Goal: Task Accomplishment & Management: Complete application form

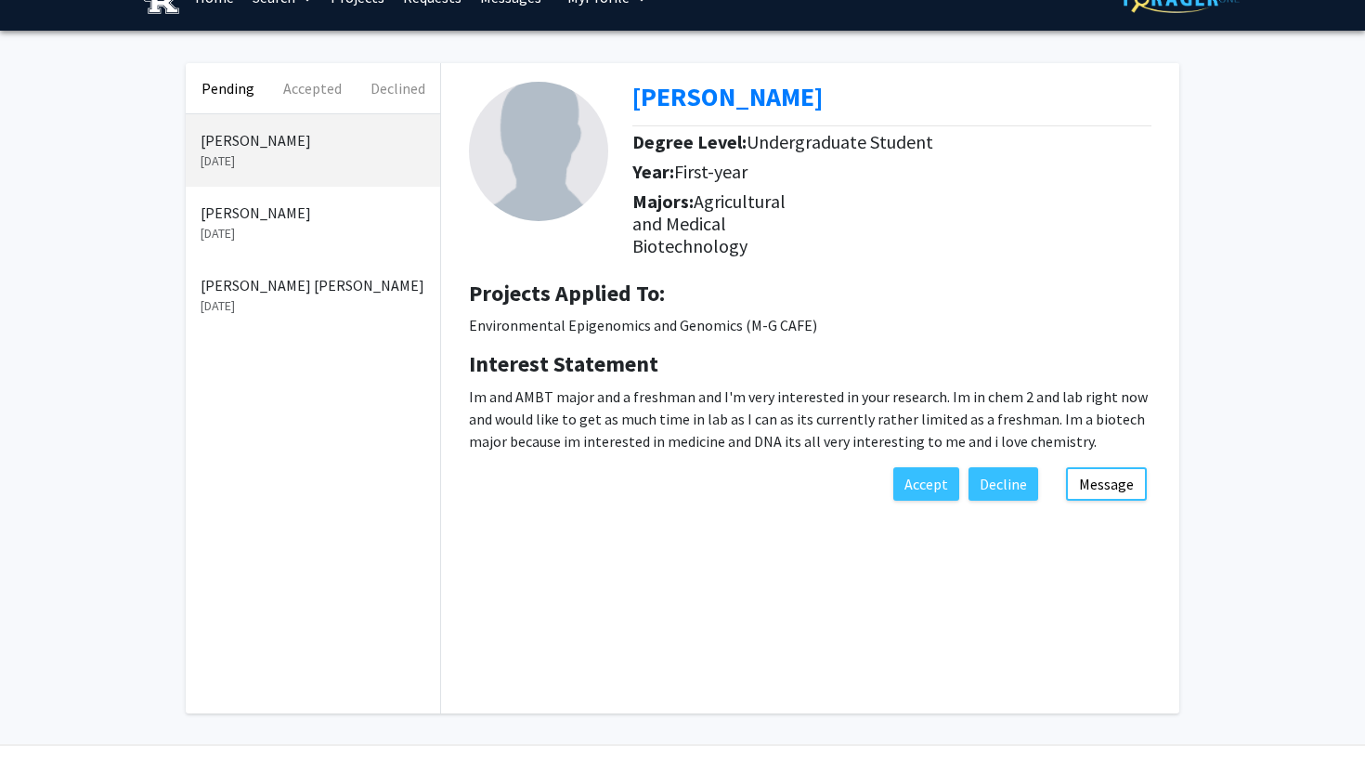
scroll to position [38, 0]
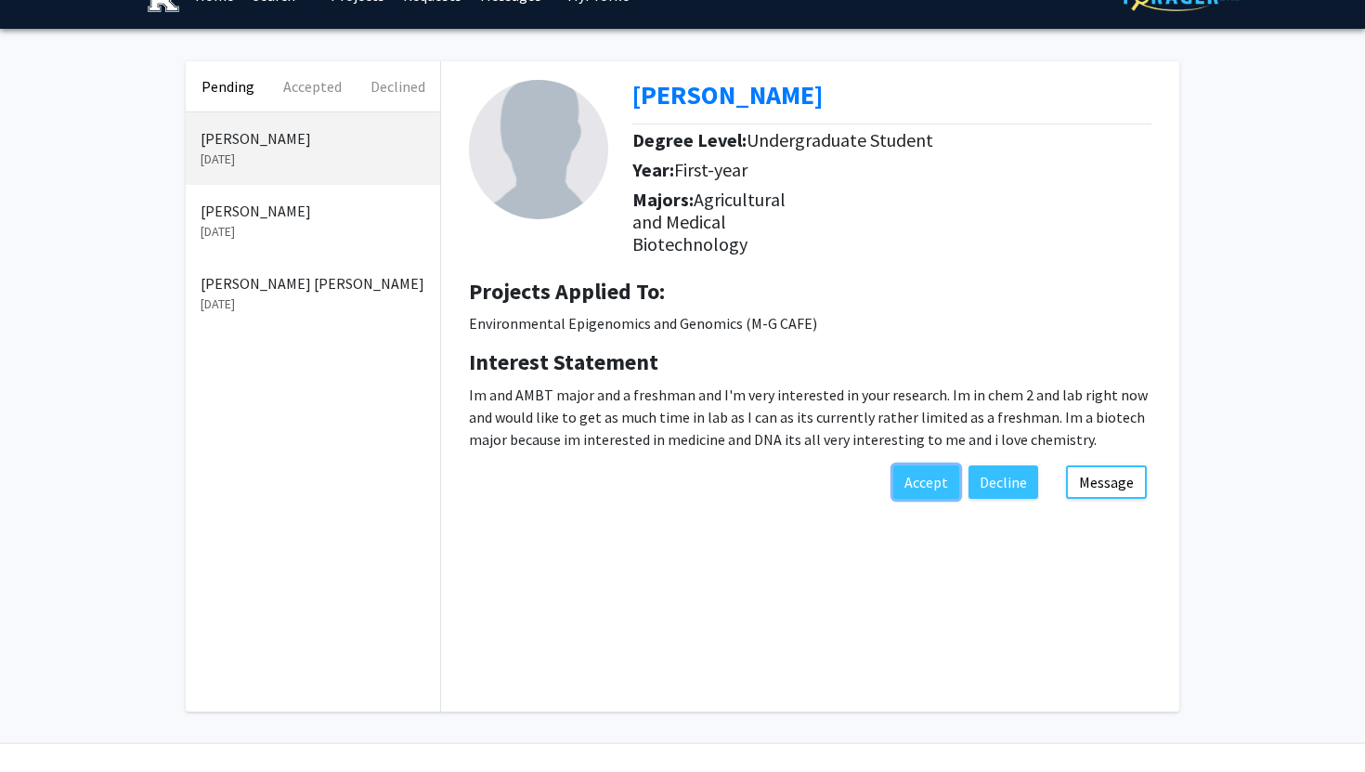
drag, startPoint x: 928, startPoint y: 477, endPoint x: 927, endPoint y: 545, distance: 67.8
click at [927, 546] on div "Pending Accepted Declined [PERSON_NAME] [DATE] [PERSON_NAME] [DATE] [PERSON_NAM…" at bounding box center [682, 386] width 1021 height 650
click at [1102, 473] on button "Message" at bounding box center [1106, 481] width 81 height 33
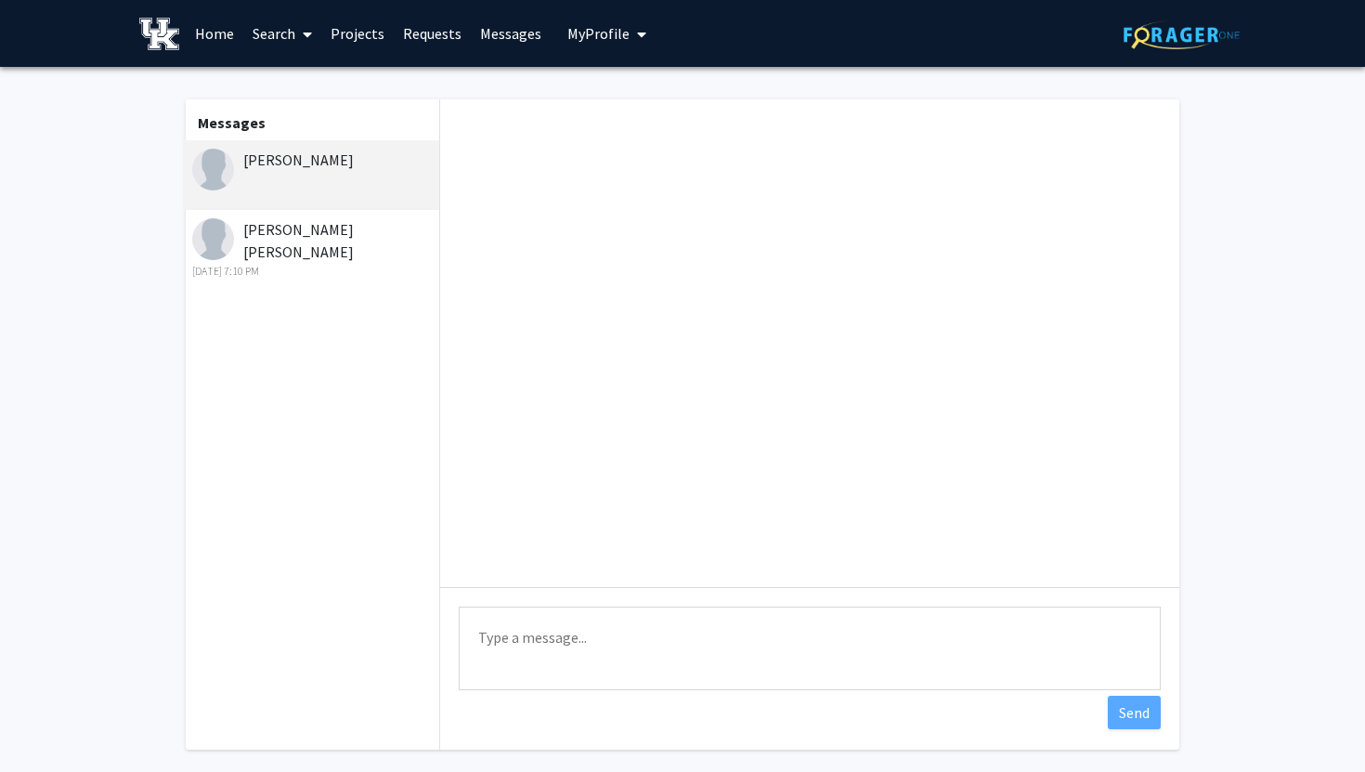
click at [594, 631] on textarea "Type a message" at bounding box center [810, 648] width 702 height 84
click at [847, 635] on textarea "Hi [PERSON_NAME], apologies for not answering earlier. I am on leave and not ch…" at bounding box center [810, 648] width 702 height 84
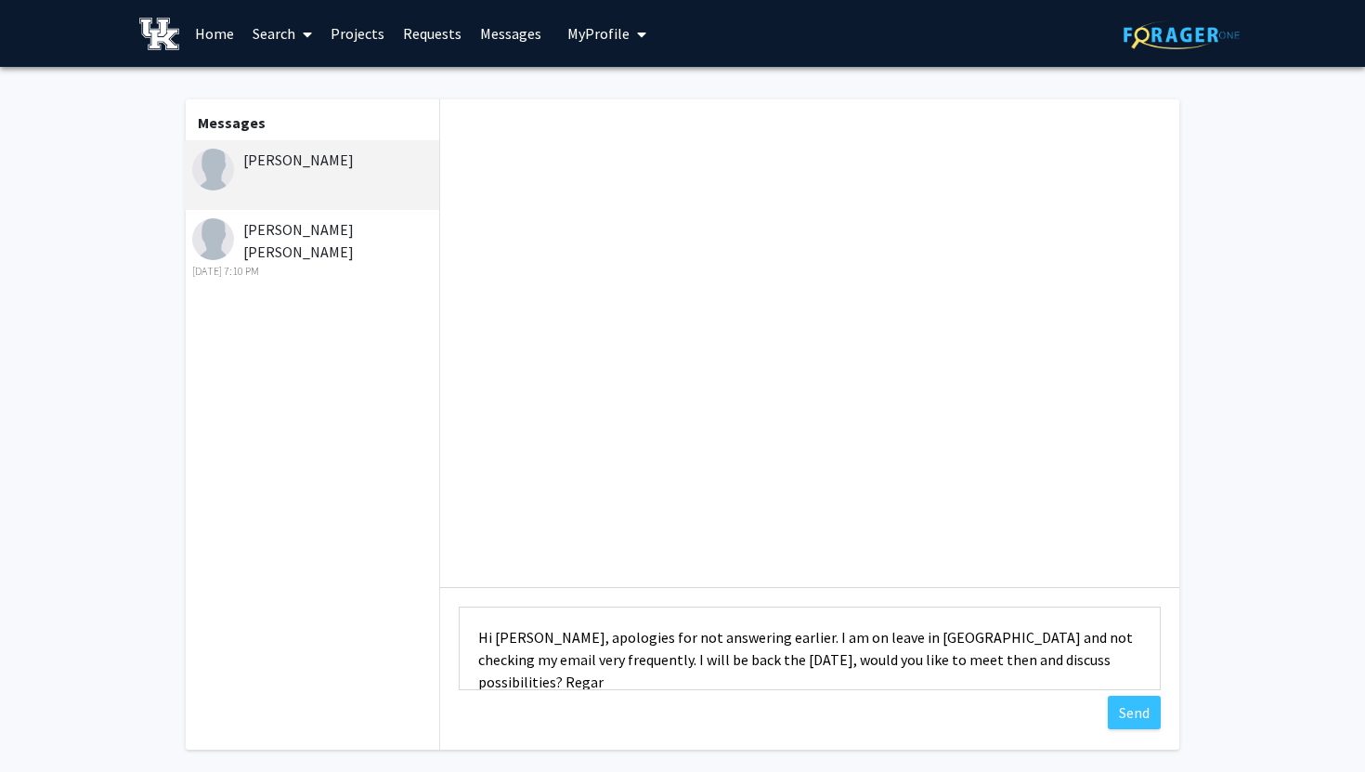
scroll to position [2, 0]
type textarea "Hi [PERSON_NAME], apologies for not answering earlier. I am on leave in [GEOGRA…"
click at [1132, 718] on button "Send" at bounding box center [1134, 712] width 53 height 33
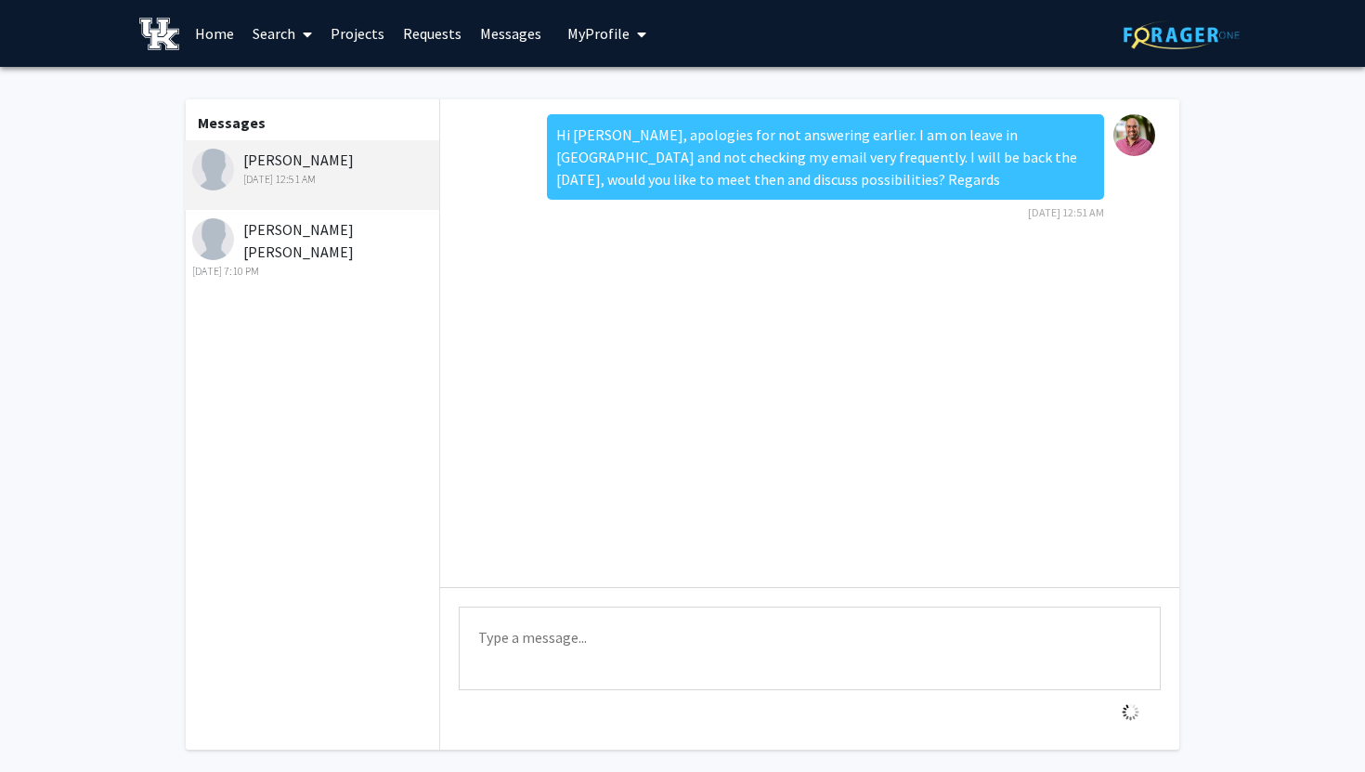
scroll to position [0, 0]
click at [357, 159] on div "[PERSON_NAME] [DATE] 12:51 AM" at bounding box center [313, 168] width 242 height 39
click at [425, 28] on link "Requests" at bounding box center [432, 33] width 77 height 65
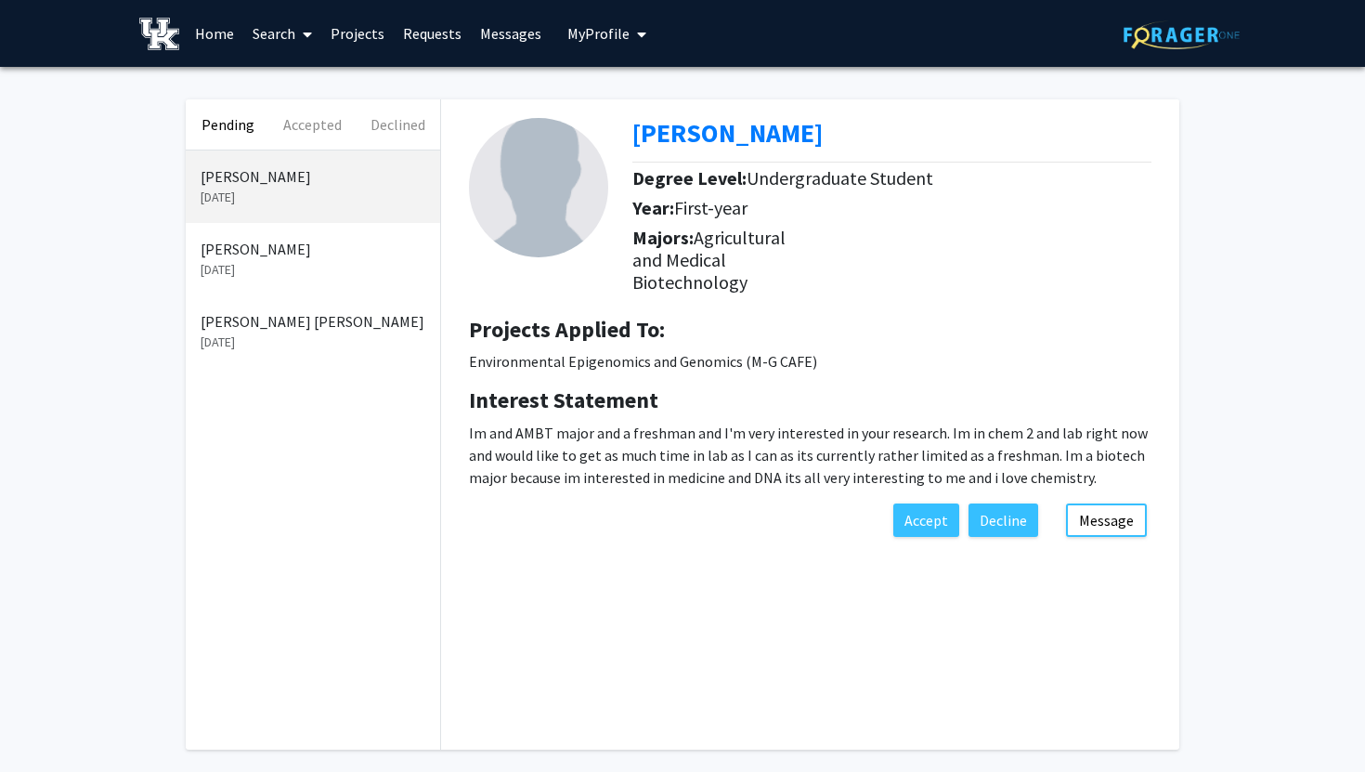
click at [260, 272] on p "[DATE]" at bounding box center [313, 270] width 225 height 20
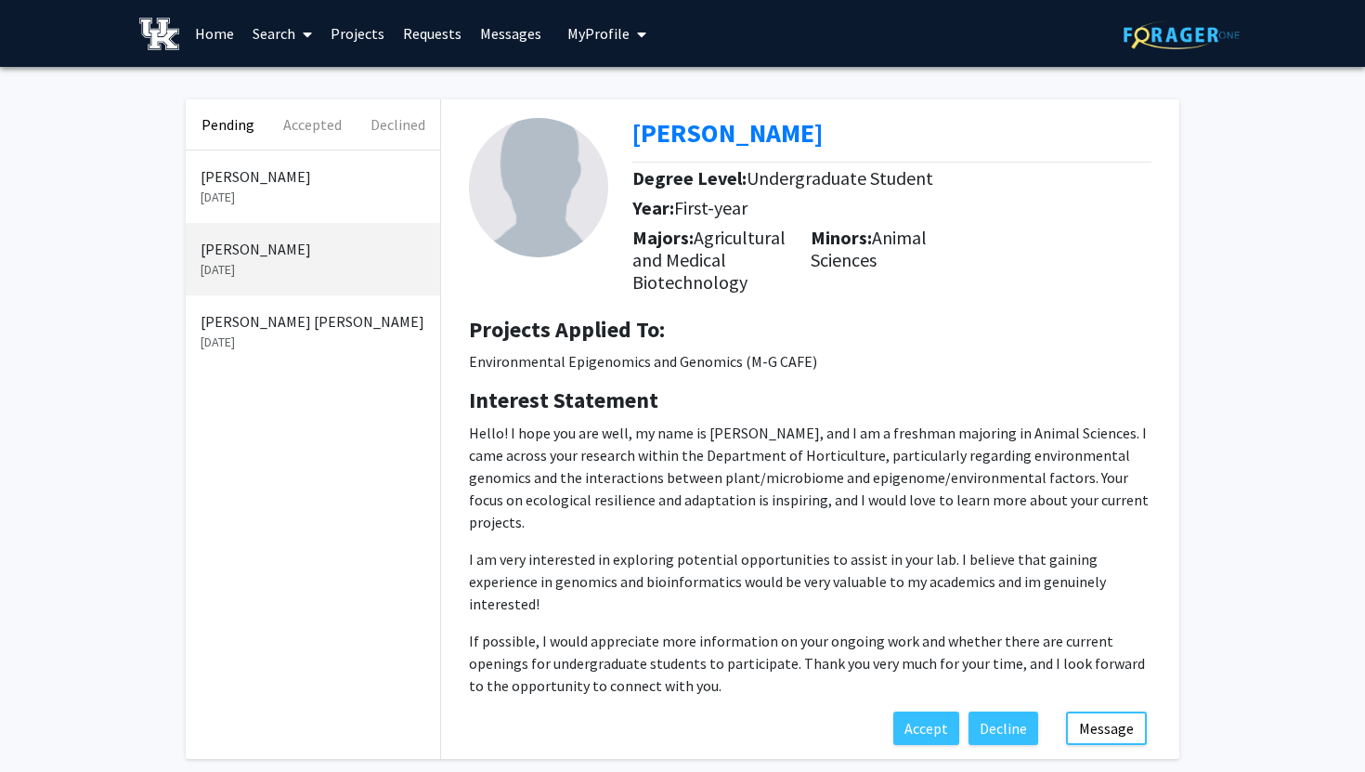
click at [281, 176] on p "[PERSON_NAME]" at bounding box center [313, 176] width 225 height 22
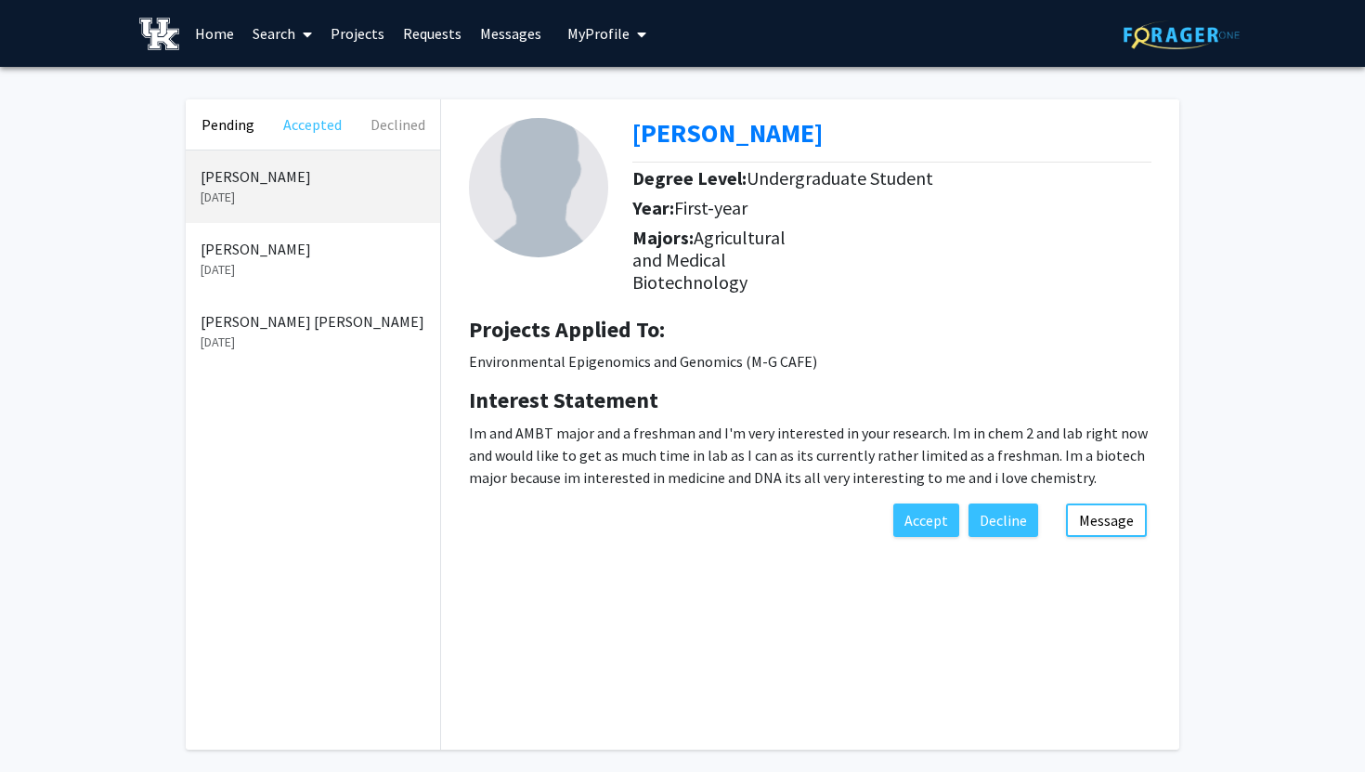
click at [317, 128] on button "Accepted" at bounding box center [312, 124] width 85 height 50
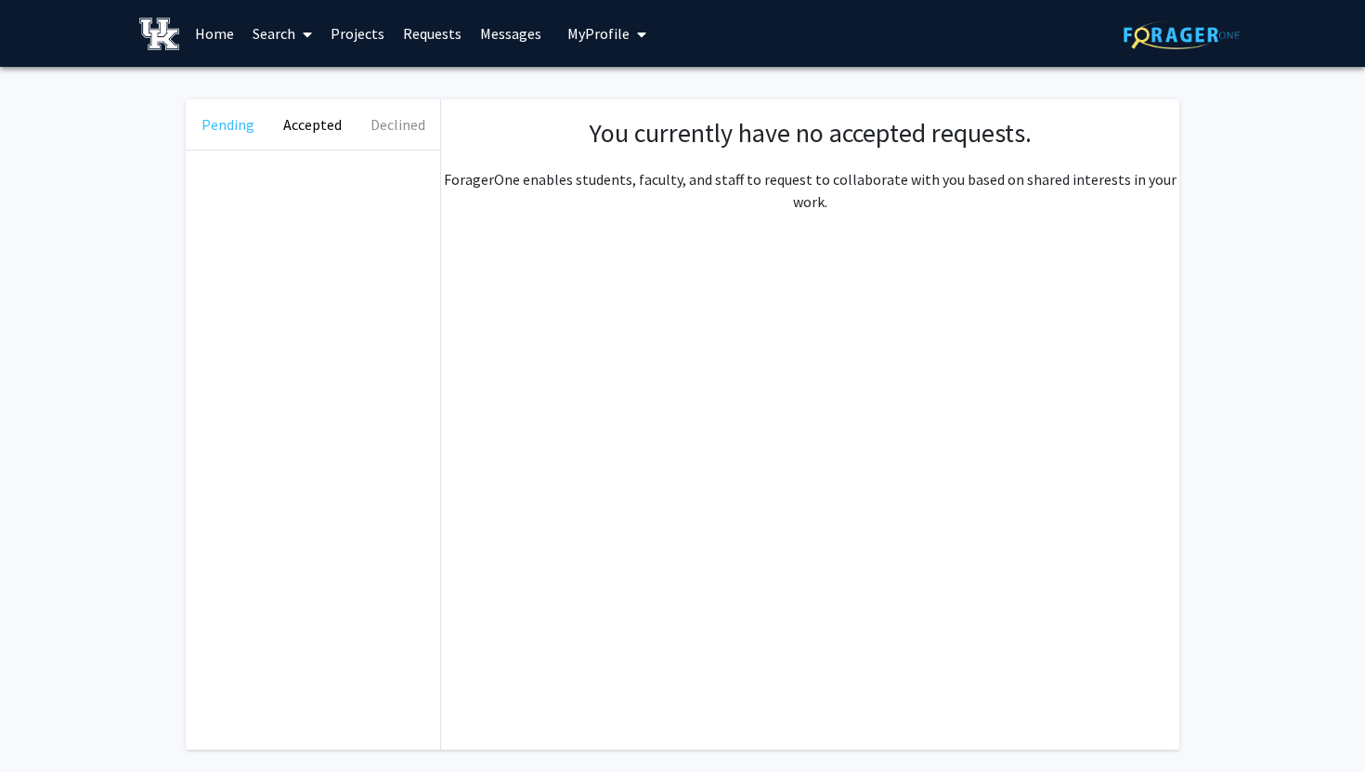
click at [223, 131] on button "Pending" at bounding box center [228, 124] width 85 height 50
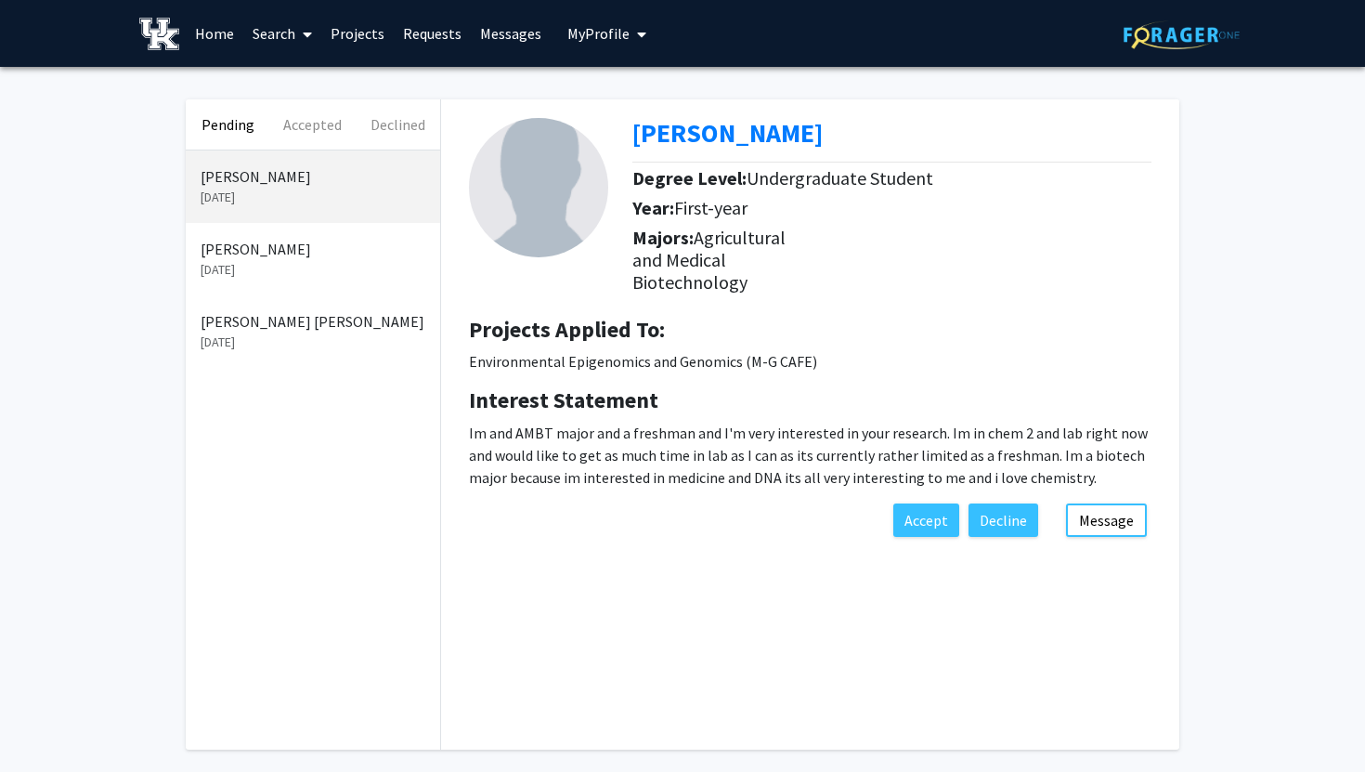
click at [224, 198] on p "[DATE]" at bounding box center [313, 198] width 225 height 20
click at [924, 521] on button "Accept" at bounding box center [926, 519] width 66 height 33
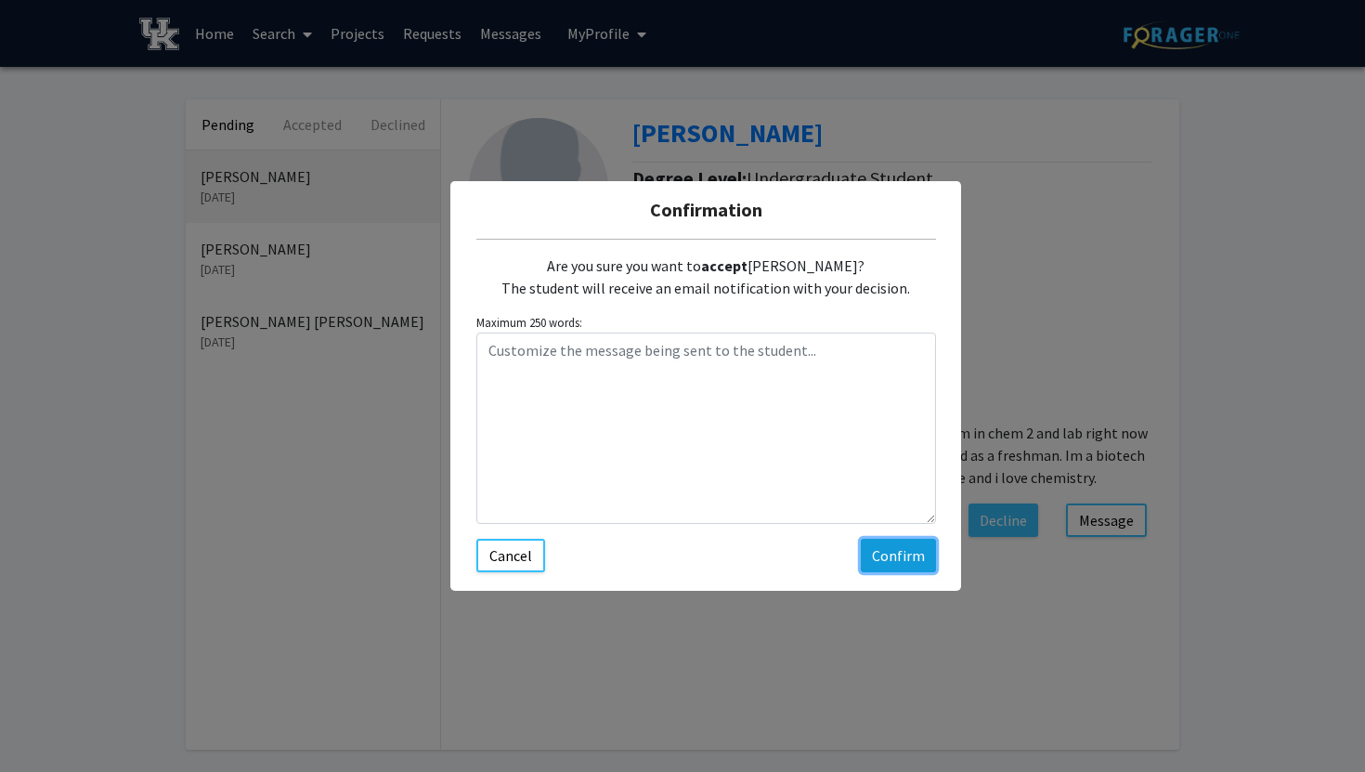
click at [887, 553] on button "Confirm" at bounding box center [898, 555] width 75 height 33
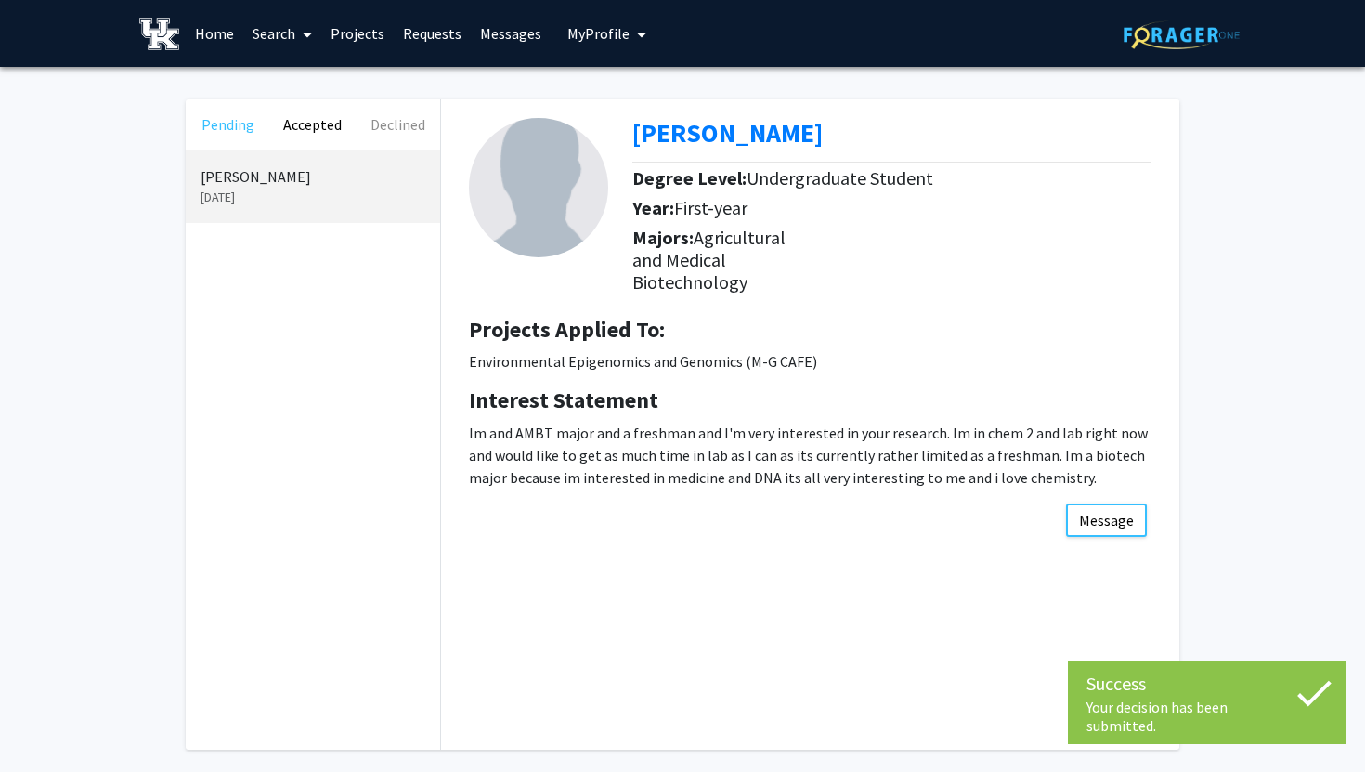
click at [222, 135] on button "Pending" at bounding box center [228, 124] width 85 height 50
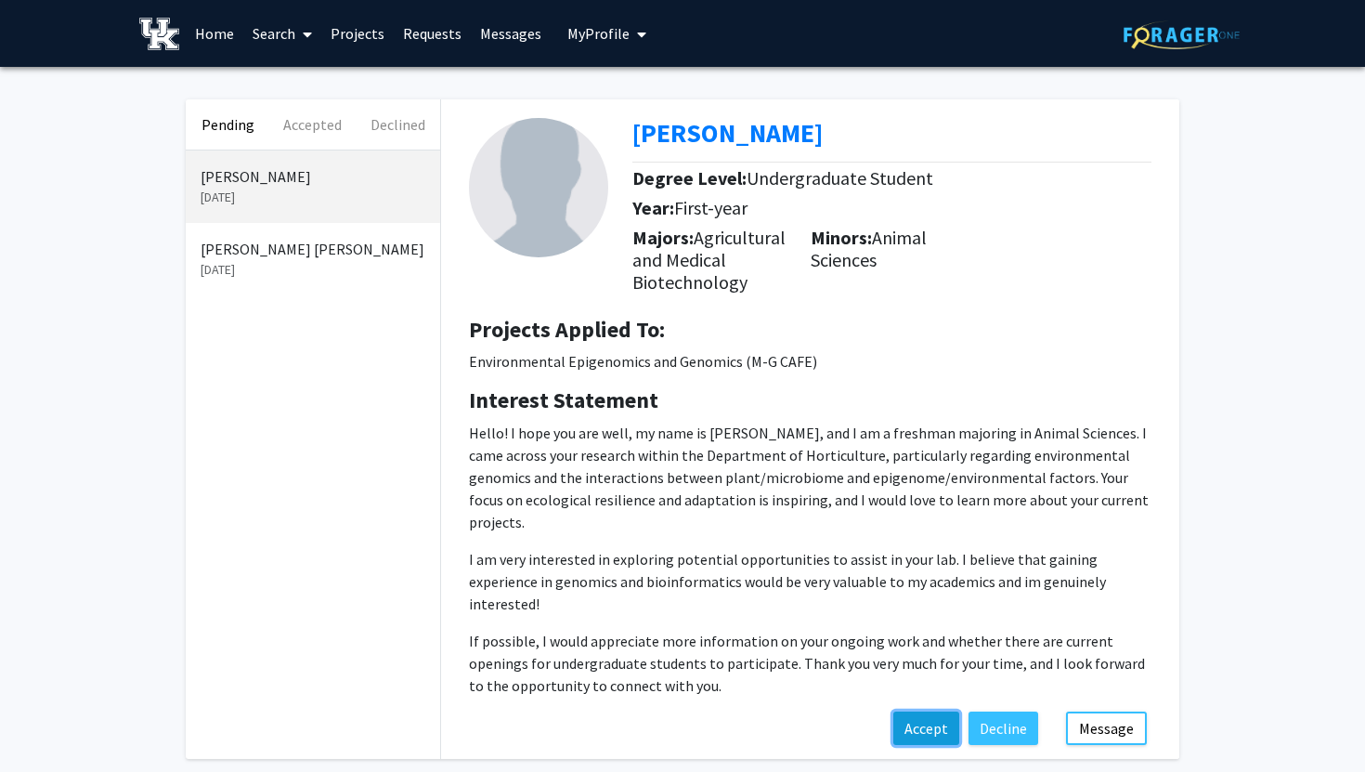
click at [923, 712] on button "Accept" at bounding box center [926, 727] width 66 height 33
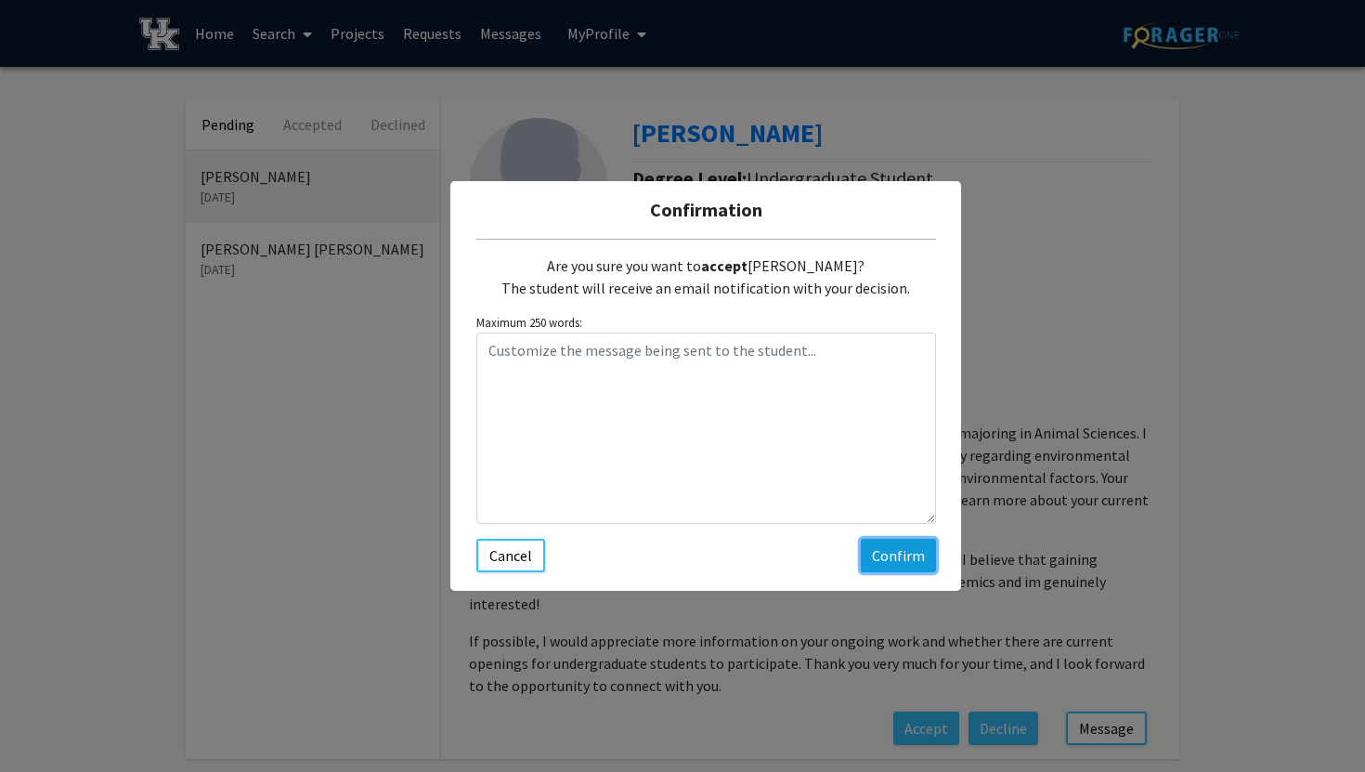
click at [885, 549] on button "Confirm" at bounding box center [898, 555] width 75 height 33
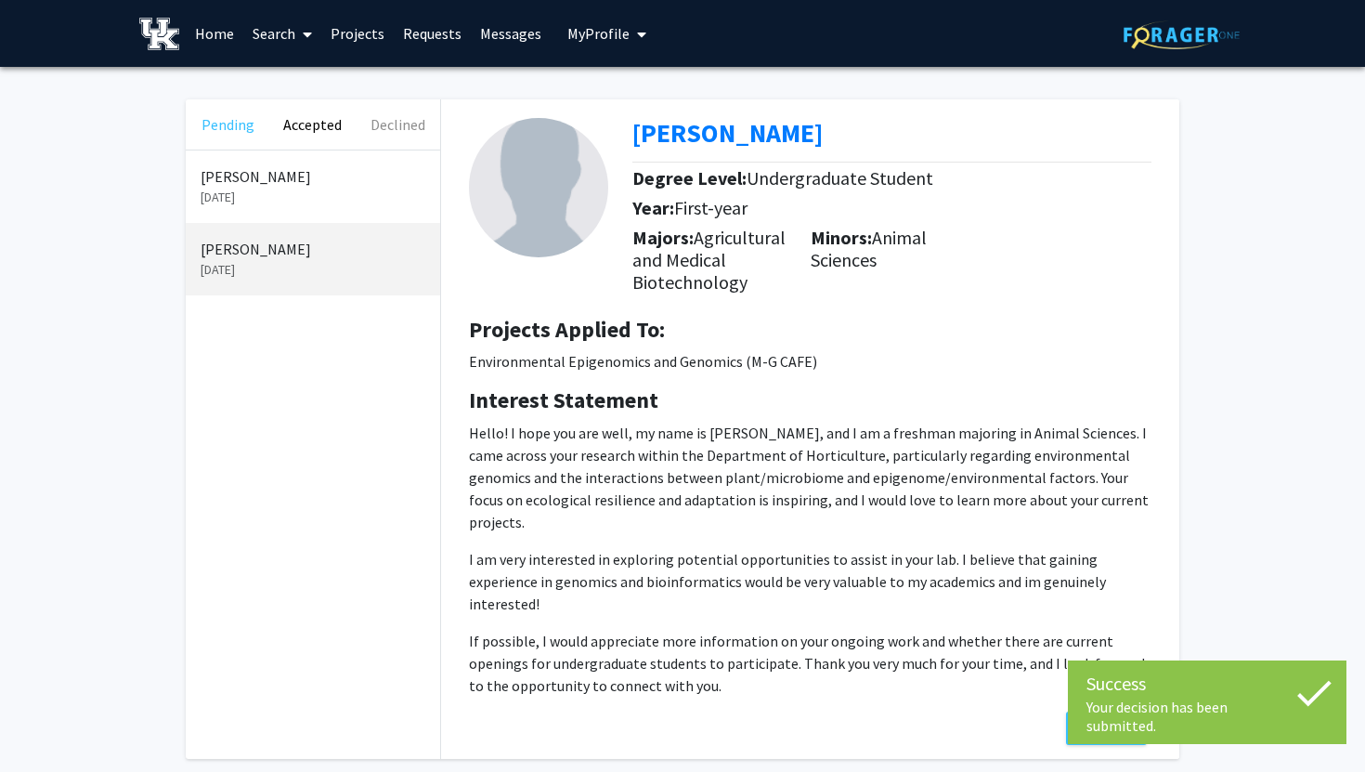
click at [245, 125] on button "Pending" at bounding box center [228, 124] width 85 height 50
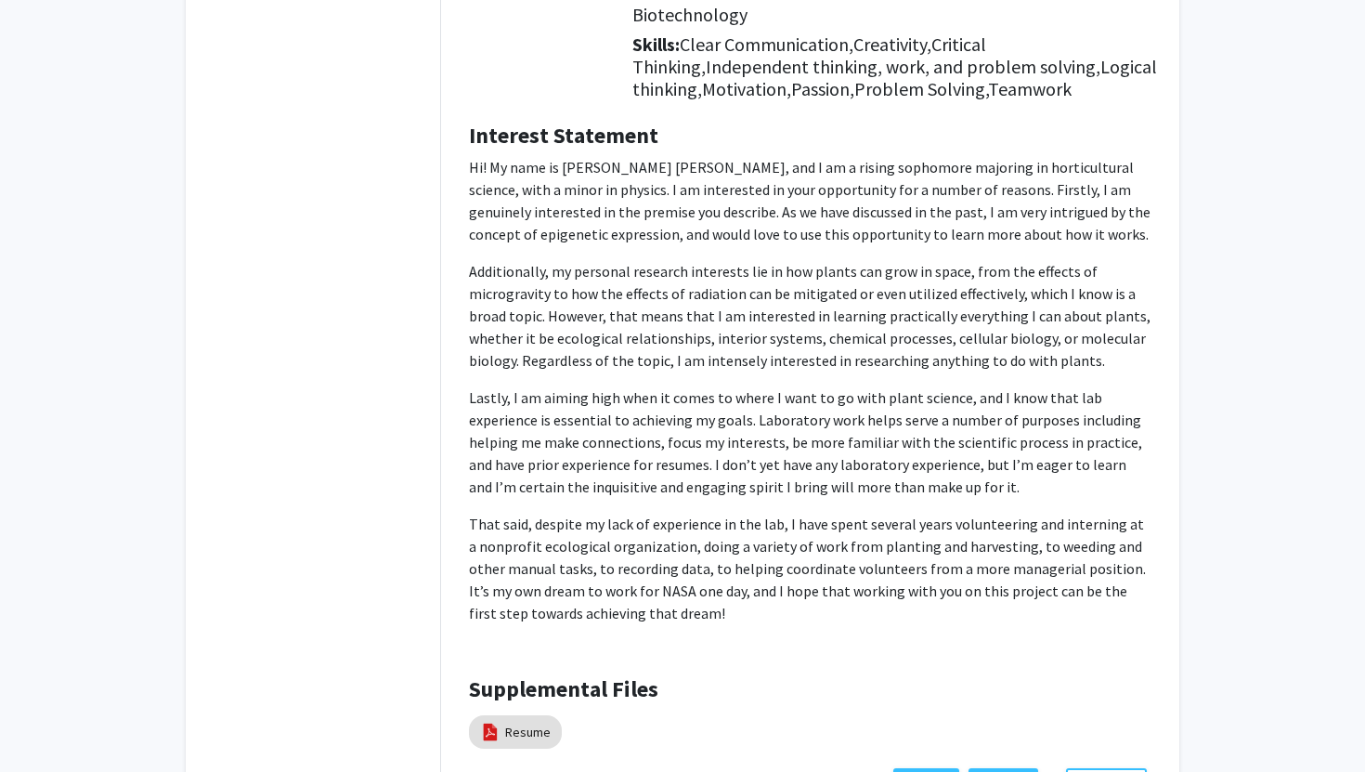
scroll to position [409, 0]
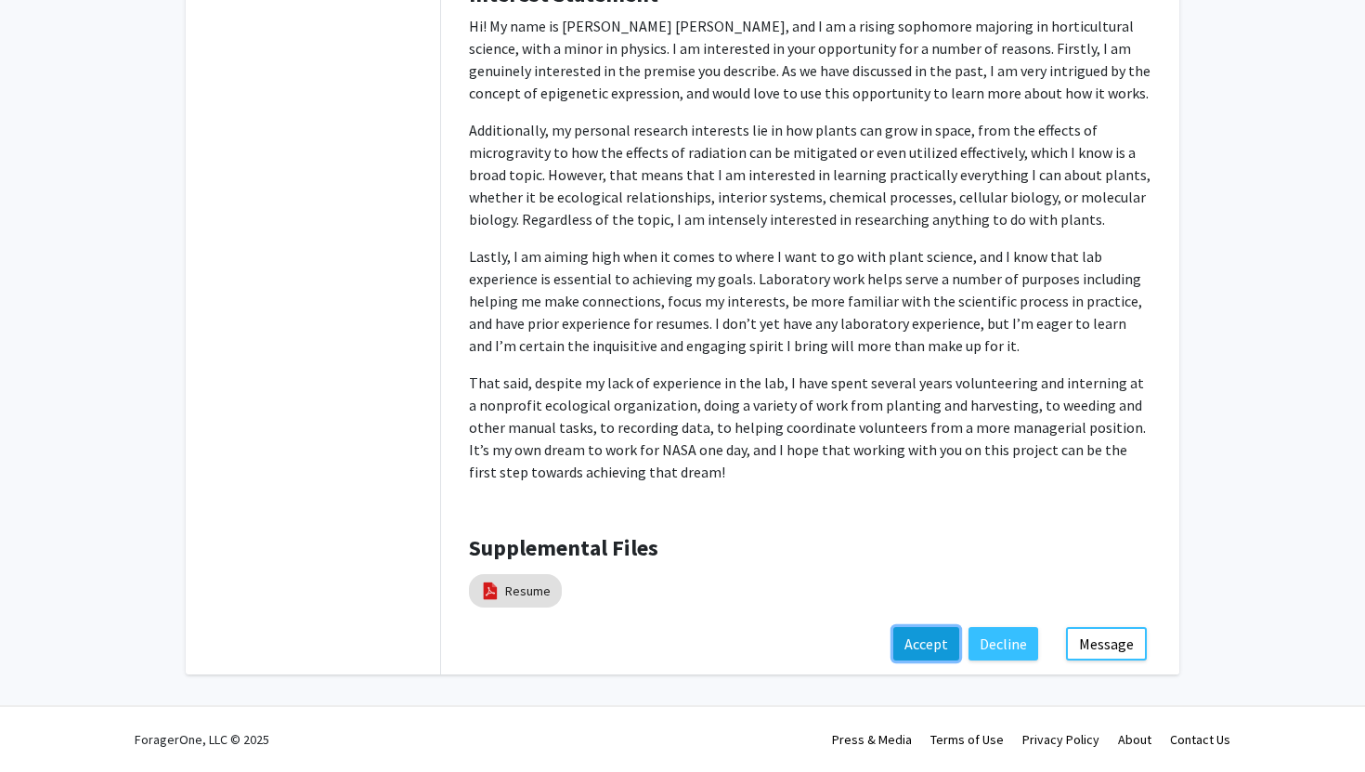
click at [931, 648] on button "Accept" at bounding box center [926, 643] width 66 height 33
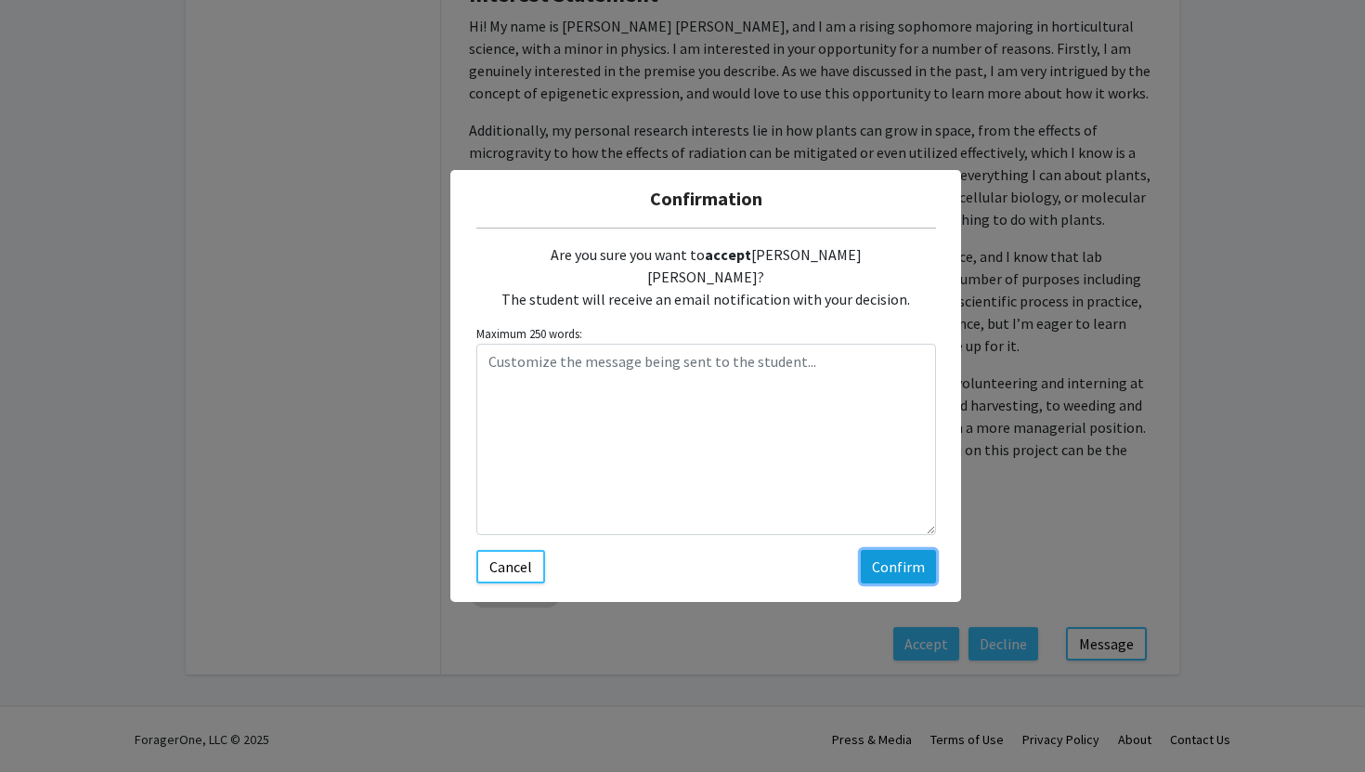
click at [892, 550] on button "Confirm" at bounding box center [898, 566] width 75 height 33
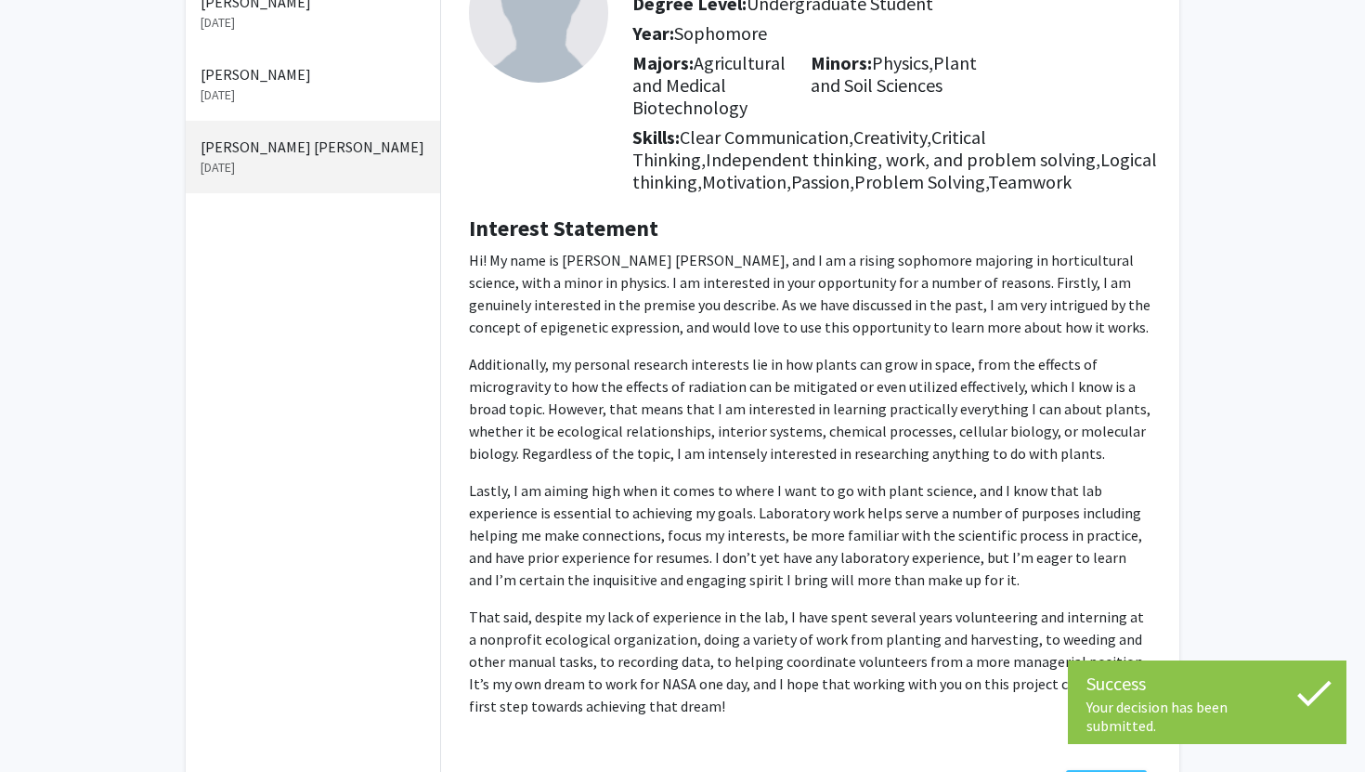
scroll to position [0, 0]
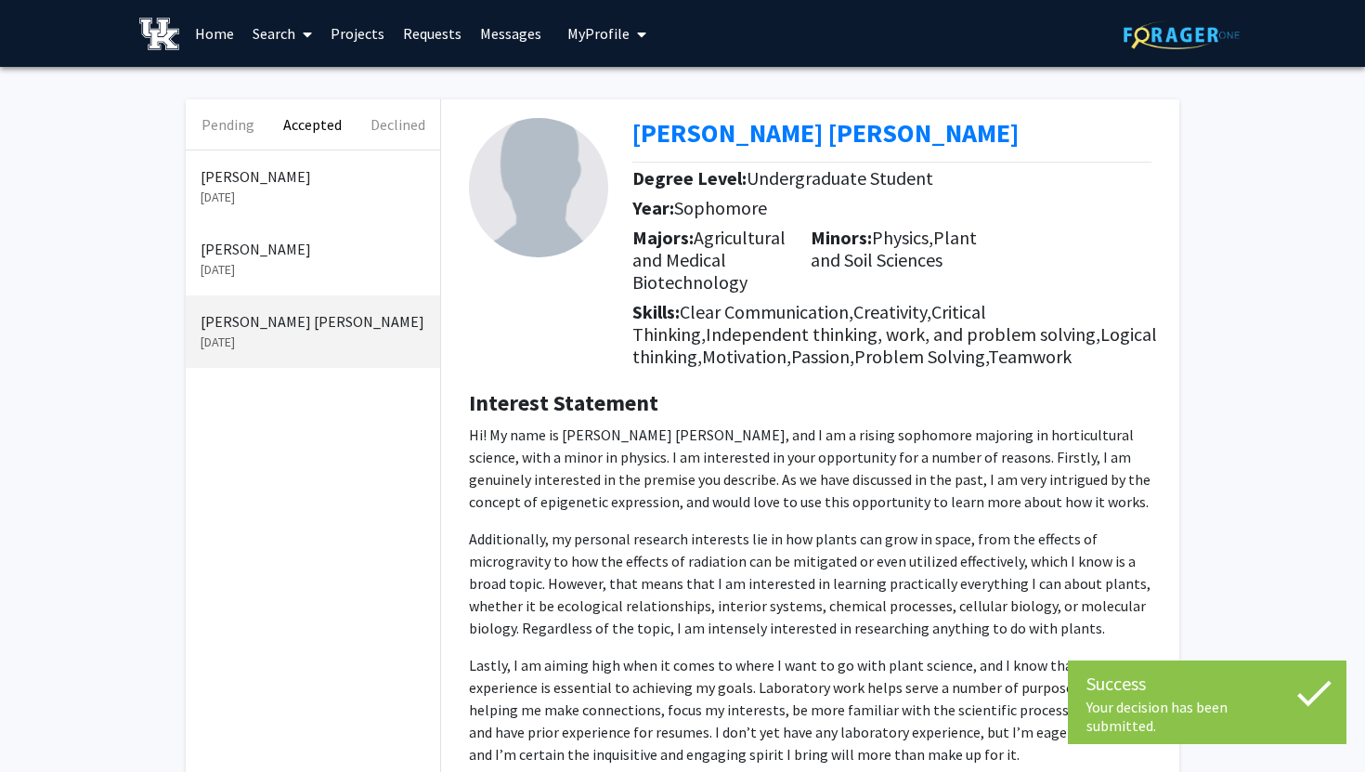
click at [214, 30] on link "Home" at bounding box center [215, 33] width 58 height 65
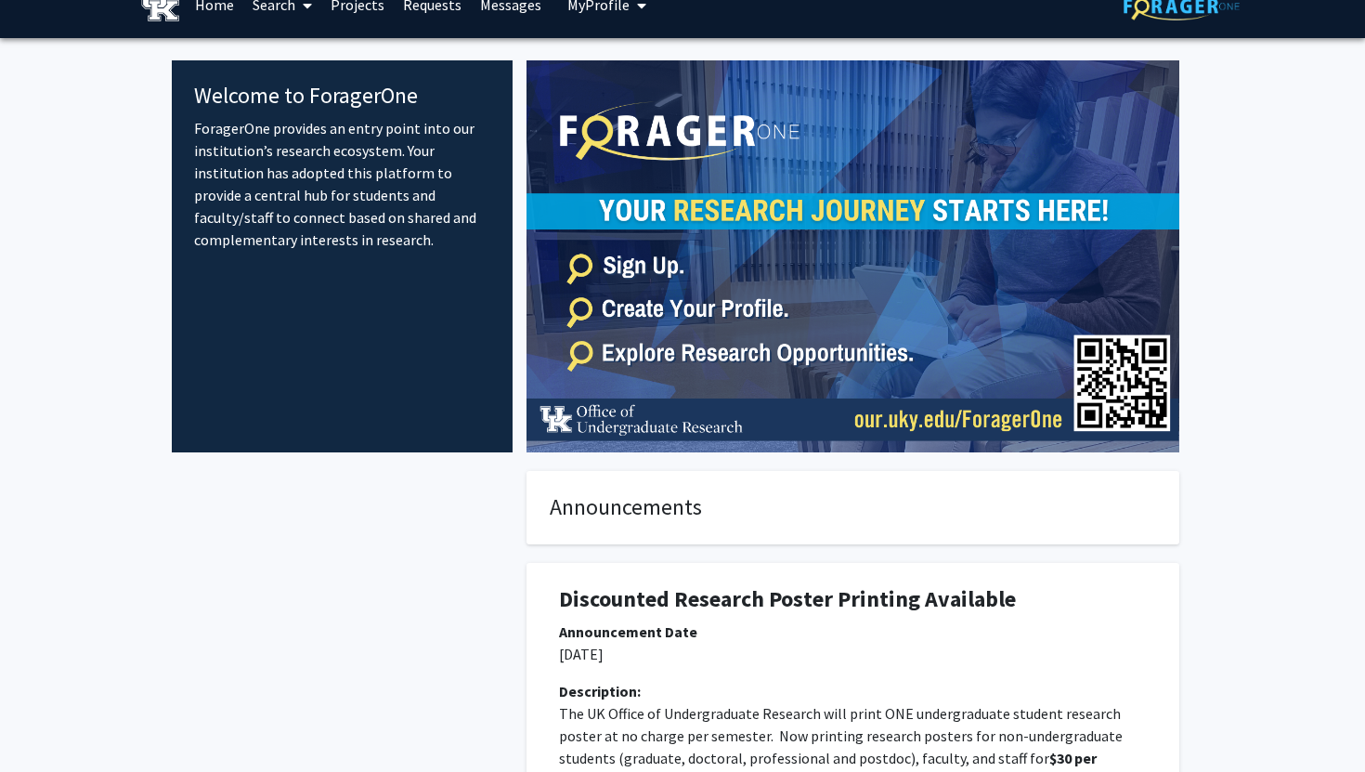
scroll to position [31, 0]
